Goal: Task Accomplishment & Management: Manage account settings

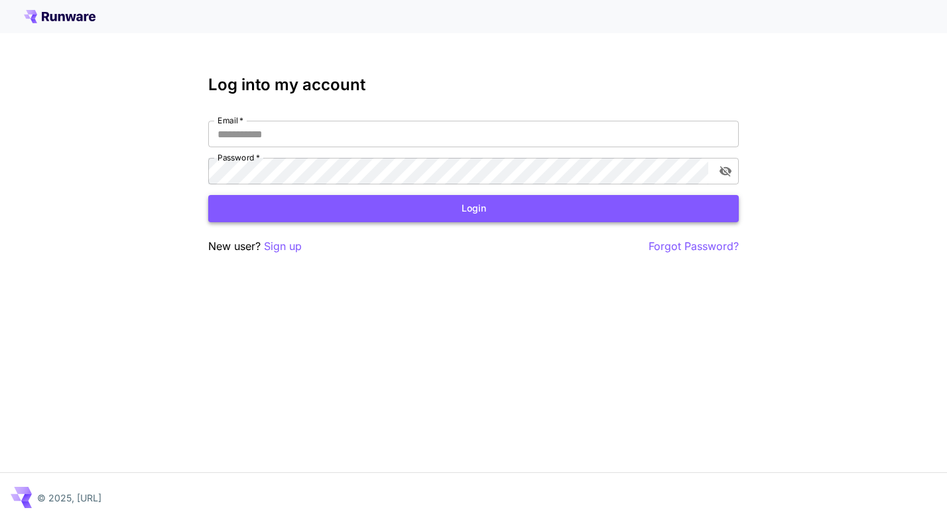
type input "**********"
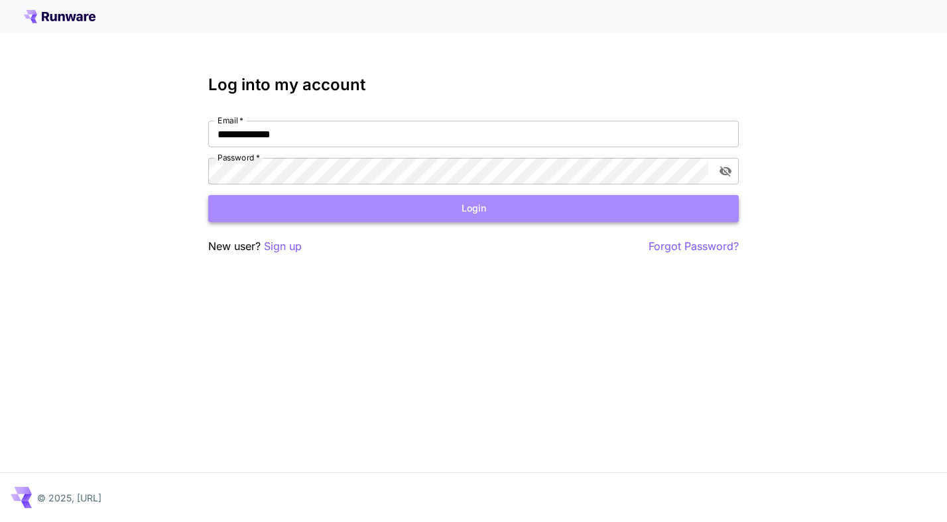
click at [505, 205] on button "Login" at bounding box center [473, 208] width 531 height 27
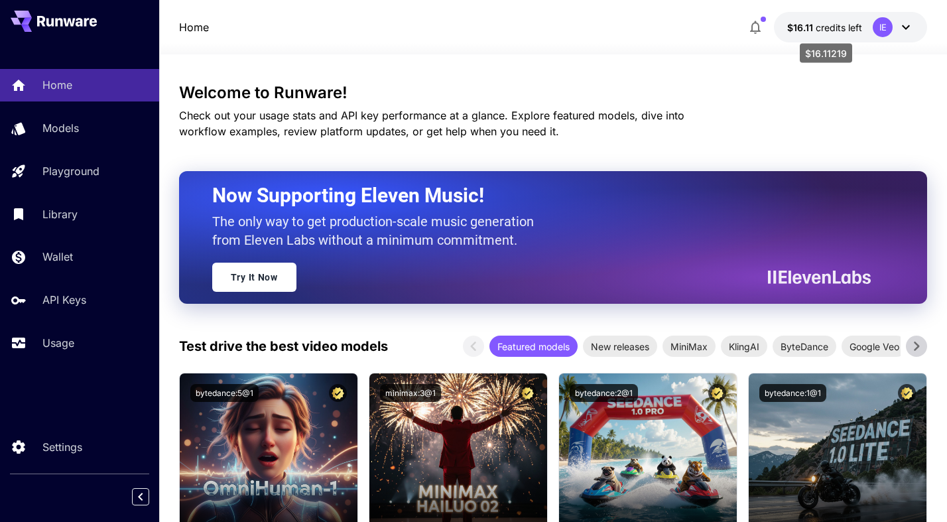
click at [825, 29] on span "credits left" at bounding box center [839, 27] width 46 height 11
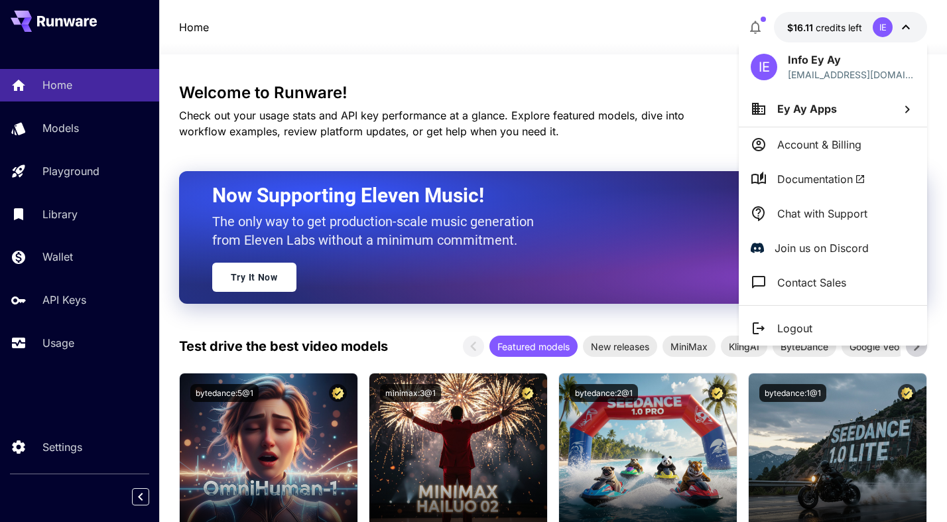
click at [510, 138] on div at bounding box center [473, 261] width 947 height 522
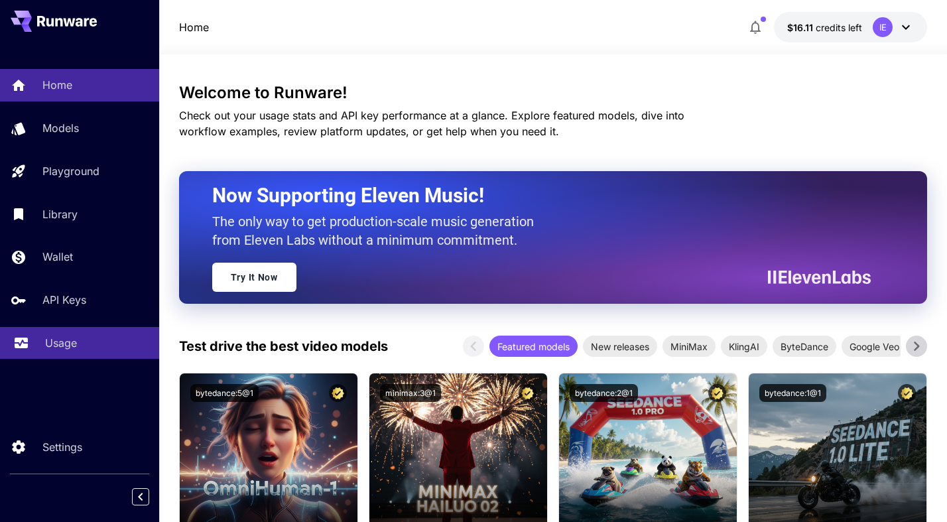
click at [85, 351] on div "Usage" at bounding box center [96, 343] width 103 height 16
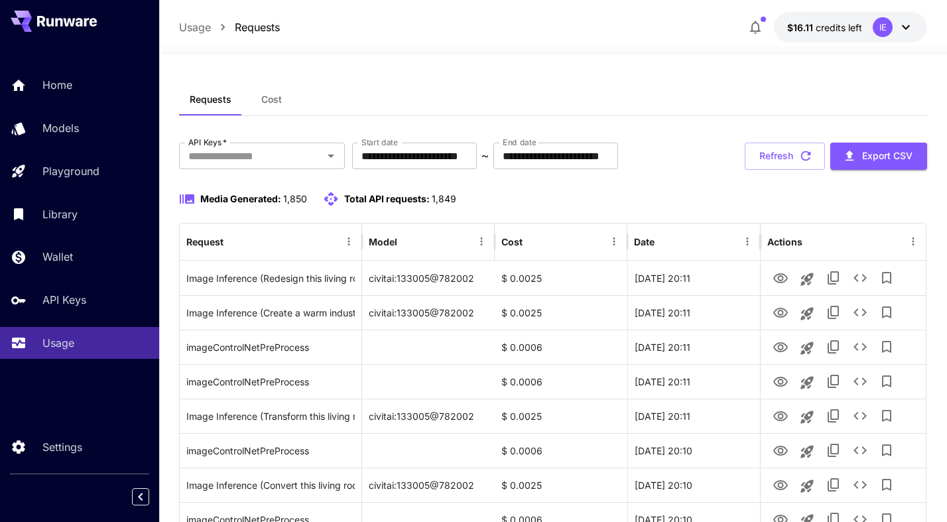
click at [269, 98] on span "Cost" at bounding box center [271, 100] width 21 height 12
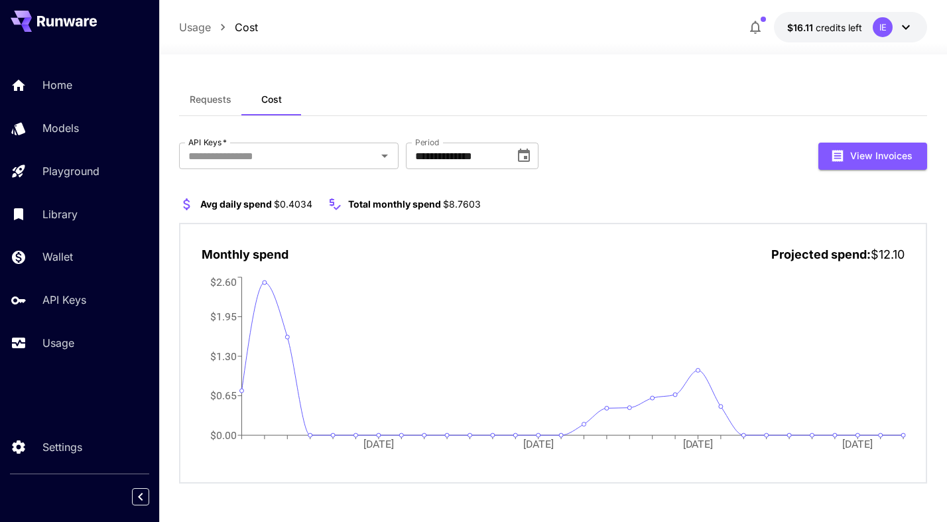
click at [198, 108] on button "Requests" at bounding box center [210, 100] width 63 height 32
